Goal: Transaction & Acquisition: Purchase product/service

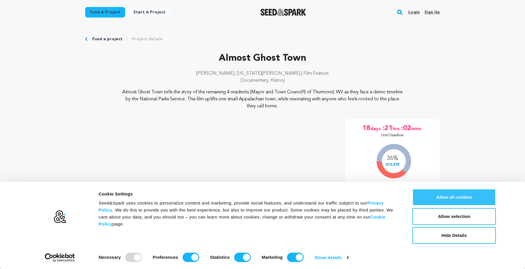
click at [437, 198] on button "Allow all cookies" at bounding box center [453, 197] width 83 height 17
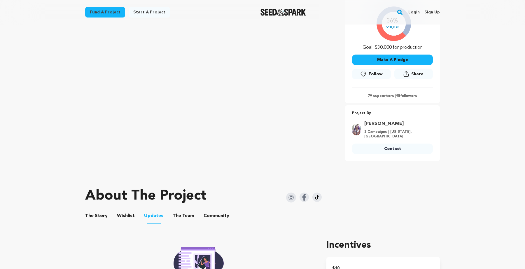
scroll to position [138, 0]
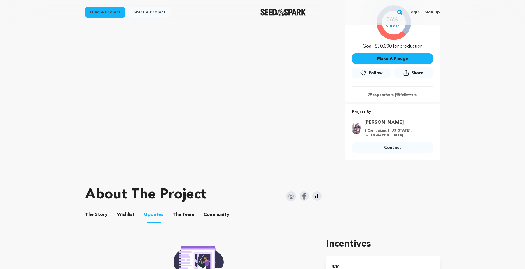
click at [91, 213] on button "The Story" at bounding box center [96, 216] width 14 height 14
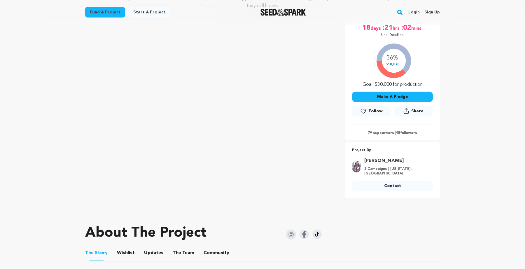
scroll to position [45, 0]
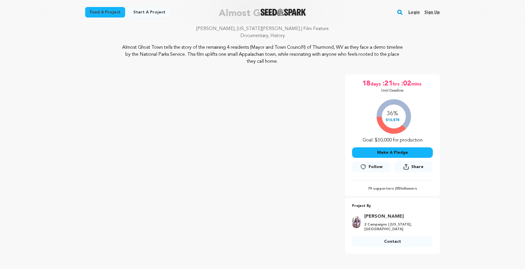
click at [369, 151] on button "Make A Pledge" at bounding box center [392, 152] width 81 height 10
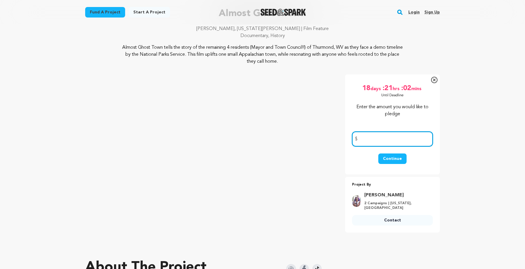
click at [375, 143] on input "number" at bounding box center [392, 138] width 81 height 15
type input "25"
click at [391, 154] on button "Continue" at bounding box center [392, 158] width 28 height 10
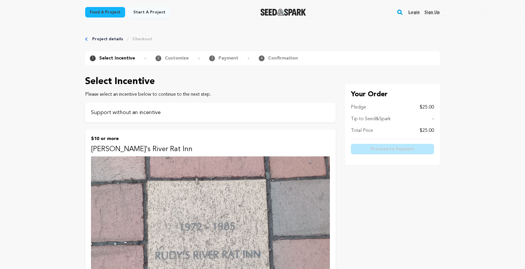
click at [294, 116] on div "Support without an incentive" at bounding box center [210, 113] width 250 height 20
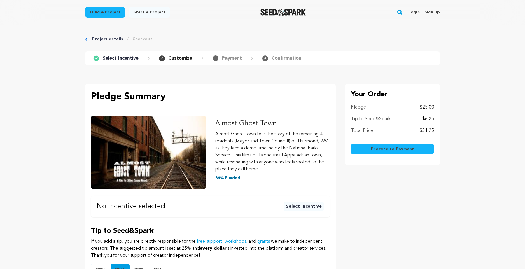
click at [375, 149] on span "Proceed to Payment" at bounding box center [392, 149] width 43 height 6
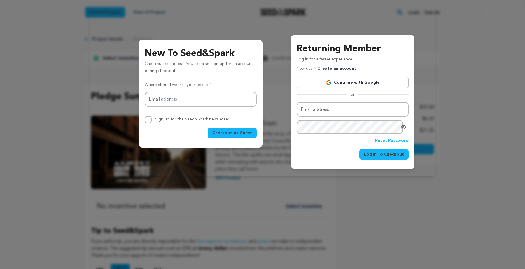
click at [344, 84] on link "Continue with Google" at bounding box center [352, 82] width 112 height 11
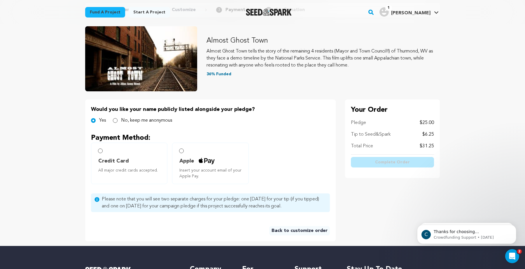
scroll to position [52, 0]
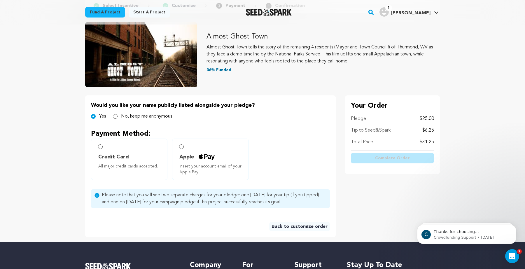
click at [184, 147] on input "Apple Insert your account email of your Apple Pay." at bounding box center [181, 146] width 5 height 5
